Goal: Task Accomplishment & Management: Manage account settings

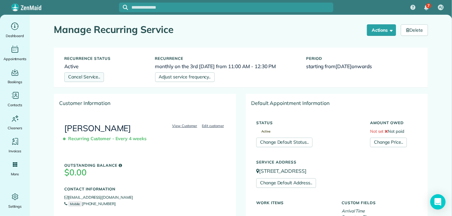
click at [89, 77] on link "Cancel Service.." at bounding box center [84, 77] width 40 height 10
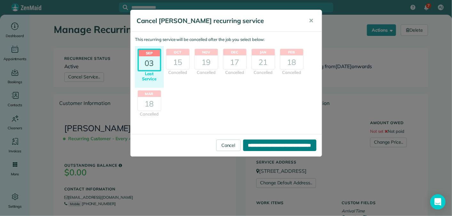
click at [254, 144] on input "**********" at bounding box center [279, 145] width 73 height 12
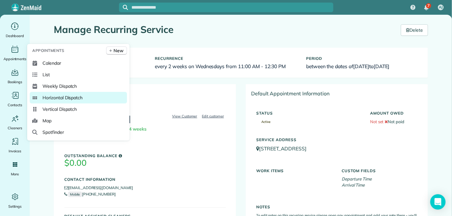
click at [61, 95] on span "Horizontal Dispatch" at bounding box center [62, 97] width 40 height 6
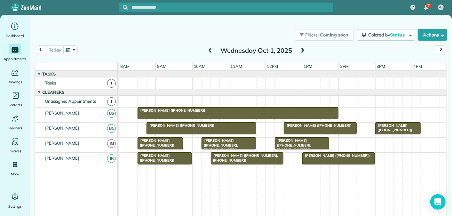
click at [64, 51] on button "button" at bounding box center [70, 49] width 15 height 9
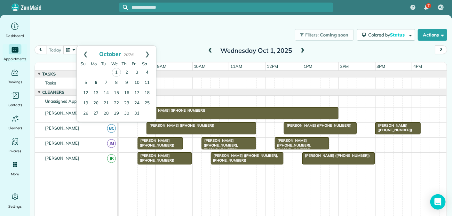
click at [96, 81] on link "6" at bounding box center [96, 83] width 10 height 10
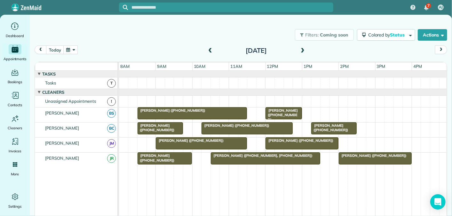
click at [352, 155] on span "Lynn Axten (+14405200481)" at bounding box center [372, 155] width 68 height 4
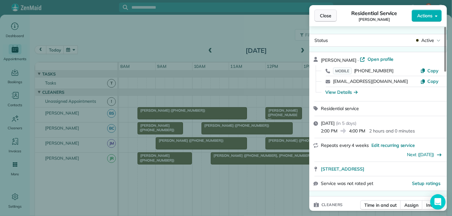
click at [328, 15] on span "Close" at bounding box center [326, 15] width 12 height 6
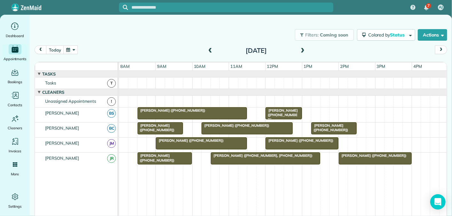
click at [211, 50] on span at bounding box center [209, 51] width 7 height 6
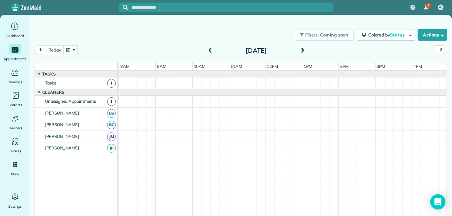
click at [211, 50] on span at bounding box center [209, 51] width 7 height 6
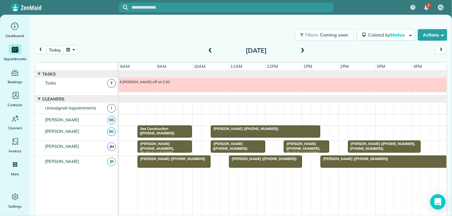
click at [208, 50] on span at bounding box center [209, 51] width 7 height 6
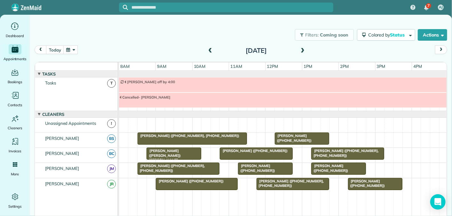
click at [209, 50] on span at bounding box center [209, 51] width 7 height 6
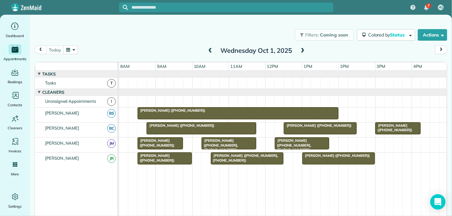
click at [209, 50] on span at bounding box center [209, 51] width 7 height 6
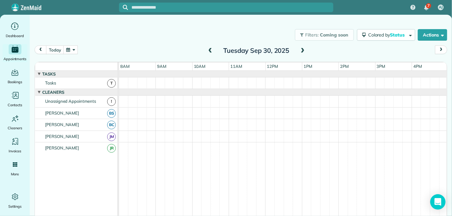
scroll to position [7, 0]
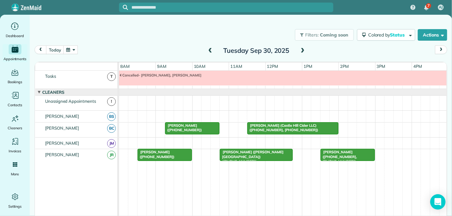
click at [209, 51] on span at bounding box center [209, 51] width 7 height 6
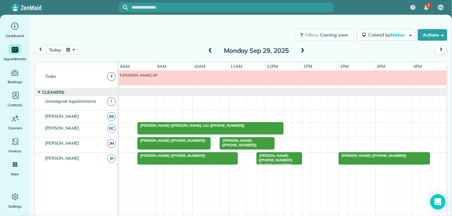
click at [301, 50] on span at bounding box center [302, 51] width 7 height 6
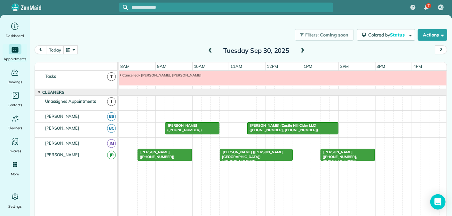
click at [211, 50] on span at bounding box center [209, 51] width 7 height 6
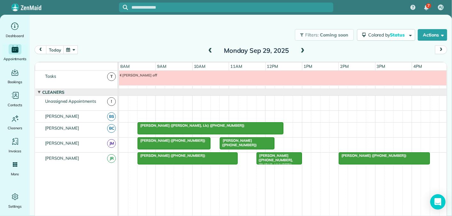
click at [302, 50] on span at bounding box center [302, 51] width 7 height 6
